Goal: Task Accomplishment & Management: Manage account settings

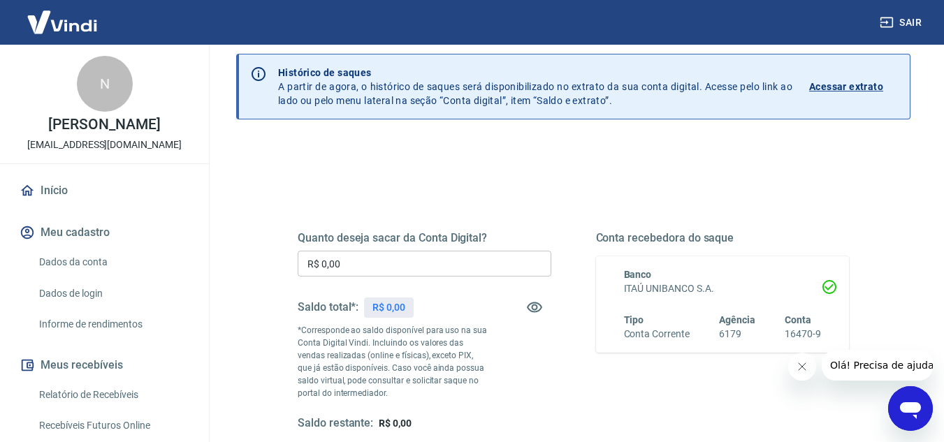
scroll to position [140, 0]
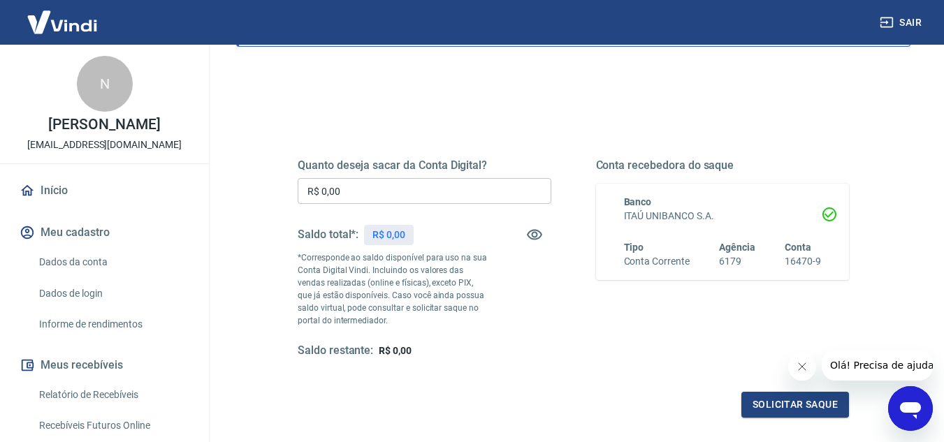
scroll to position [122, 0]
